Goal: Information Seeking & Learning: Learn about a topic

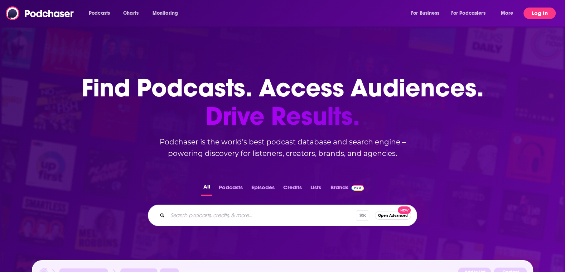
click at [548, 14] on button "Log In" at bounding box center [540, 13] width 32 height 11
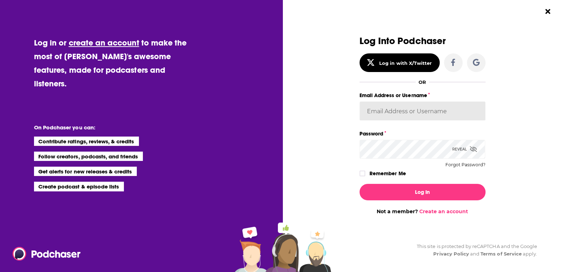
click at [407, 114] on input "Email Address or Username" at bounding box center [423, 110] width 126 height 19
type input "[EMAIL_ADDRESS][DOMAIN_NAME]"
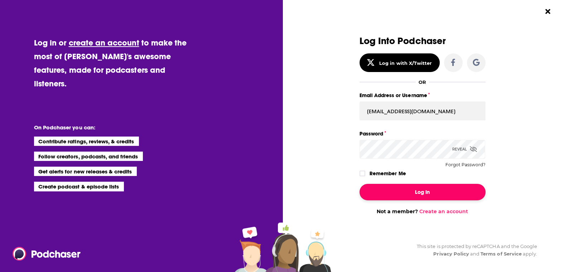
click at [421, 188] on button "Log In" at bounding box center [423, 192] width 126 height 16
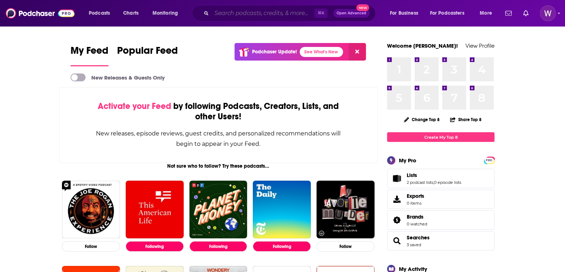
click at [267, 16] on input "Search podcasts, credits, & more..." at bounding box center [263, 13] width 103 height 11
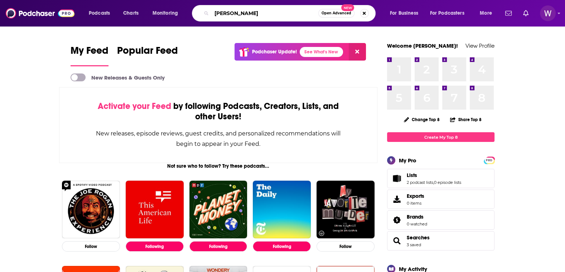
type input "[PERSON_NAME]"
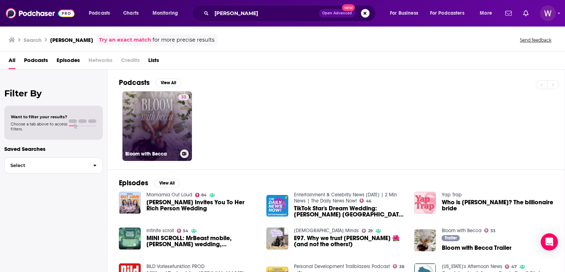
click at [143, 105] on link "33 Bloom with Becca" at bounding box center [157, 125] width 69 height 69
